Goal: Task Accomplishment & Management: Complete application form

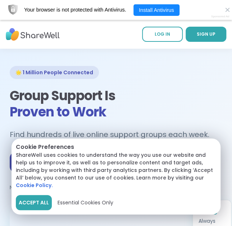
click at [40, 206] on span "Accept All" at bounding box center [34, 203] width 30 height 8
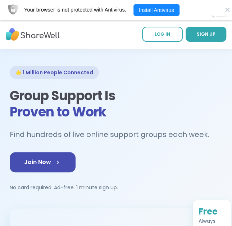
click at [46, 169] on link "Join Now" at bounding box center [43, 162] width 66 height 20
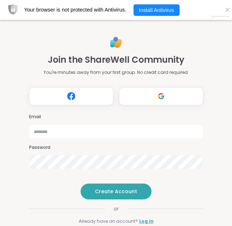
click at [115, 195] on span "Create Account" at bounding box center [116, 190] width 42 height 7
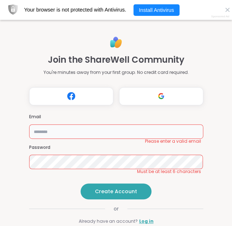
click at [104, 131] on input "email" at bounding box center [116, 131] width 174 height 14
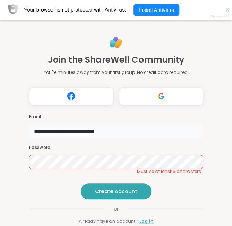
type input "**********"
click at [112, 195] on span "Create Account" at bounding box center [116, 190] width 42 height 7
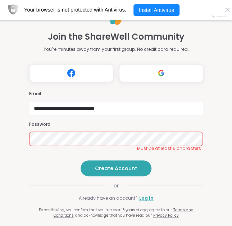
scroll to position [6, 0]
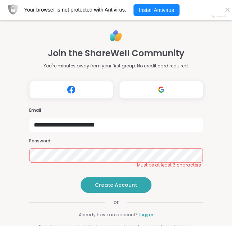
click at [176, 91] on button "Register with Google" at bounding box center [161, 90] width 84 height 18
